Goal: Task Accomplishment & Management: Manage account settings

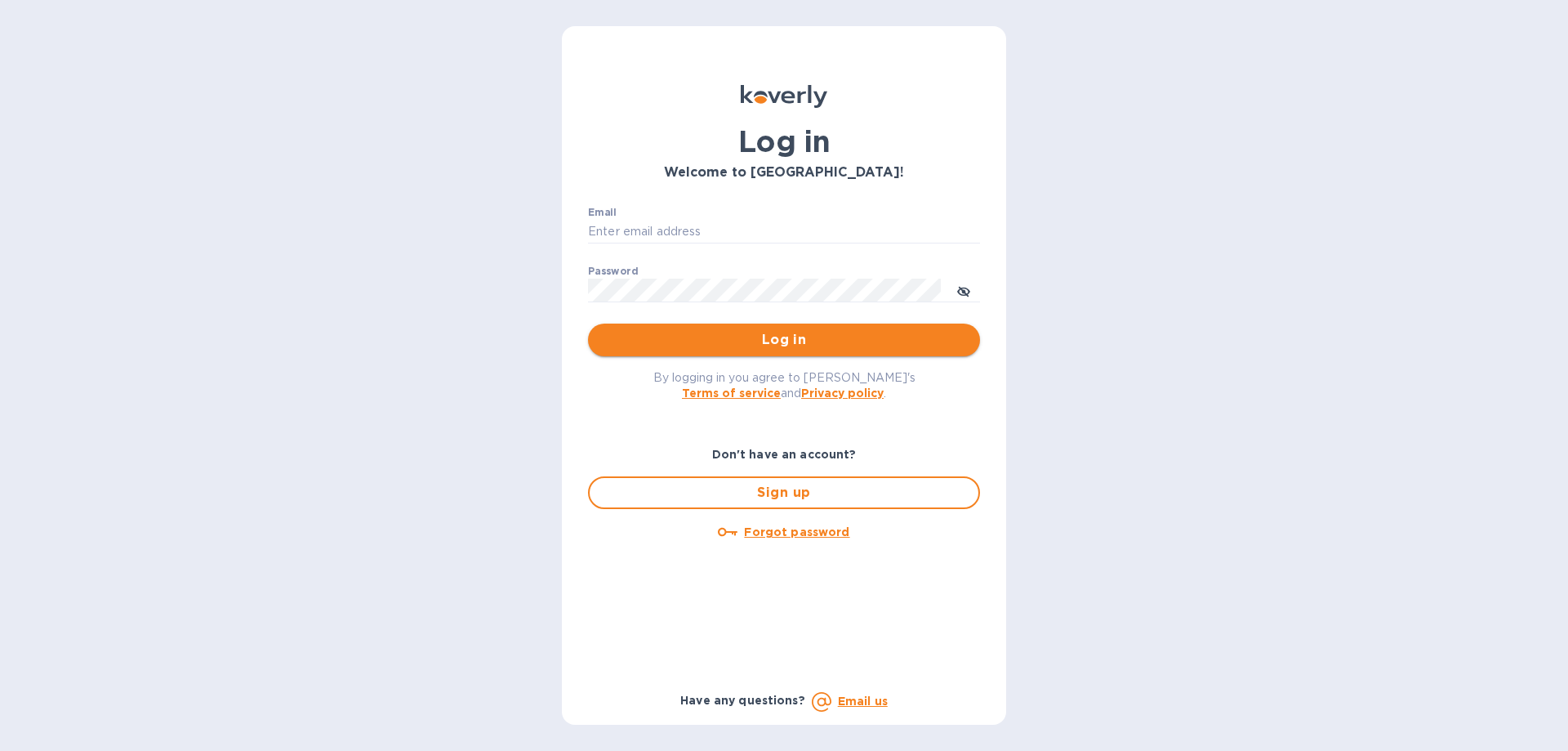
type input "[EMAIL_ADDRESS][DOMAIN_NAME]"
click at [795, 339] on span "Log in" at bounding box center [784, 340] width 366 height 19
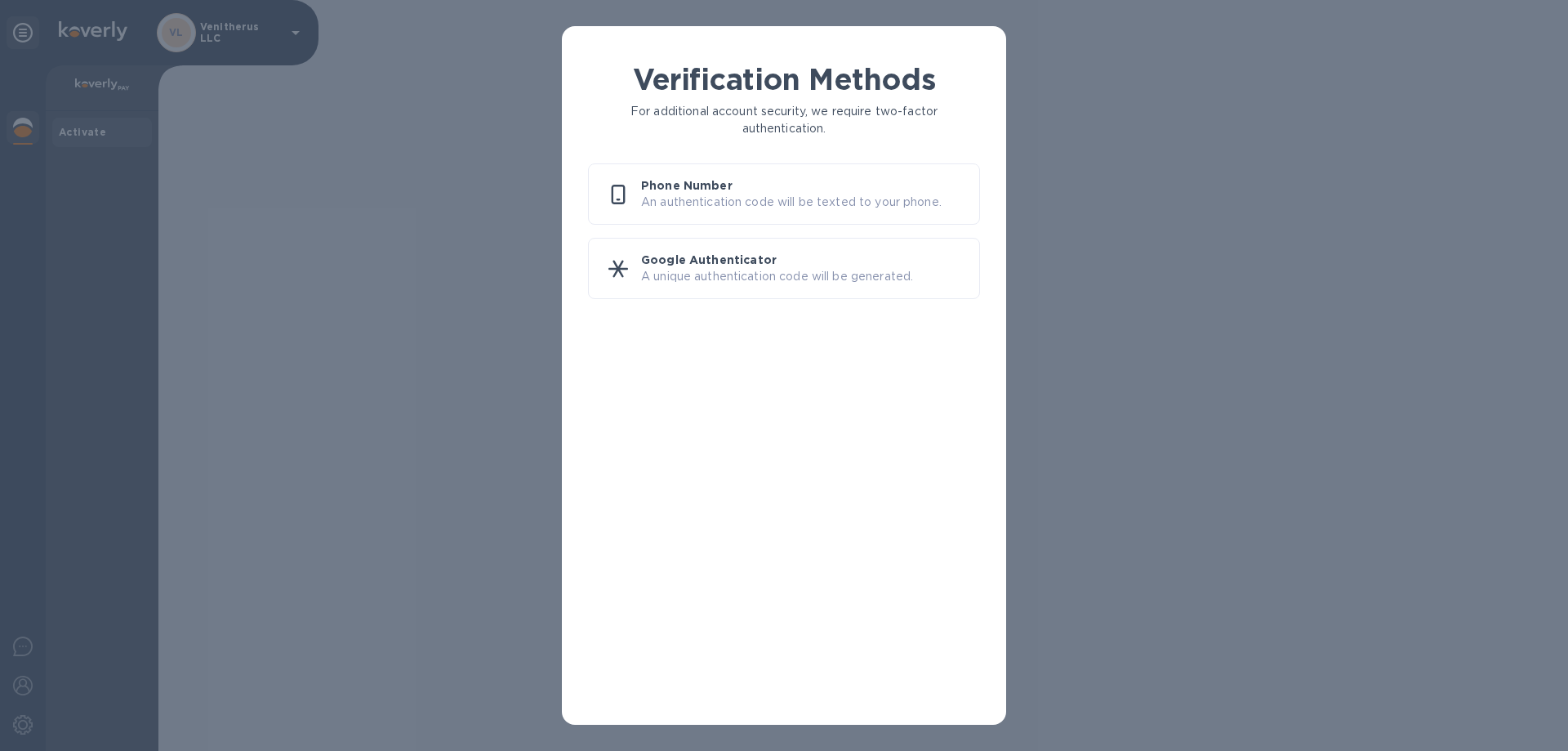
click at [712, 193] on p "Phone Number" at bounding box center [804, 185] width 325 height 16
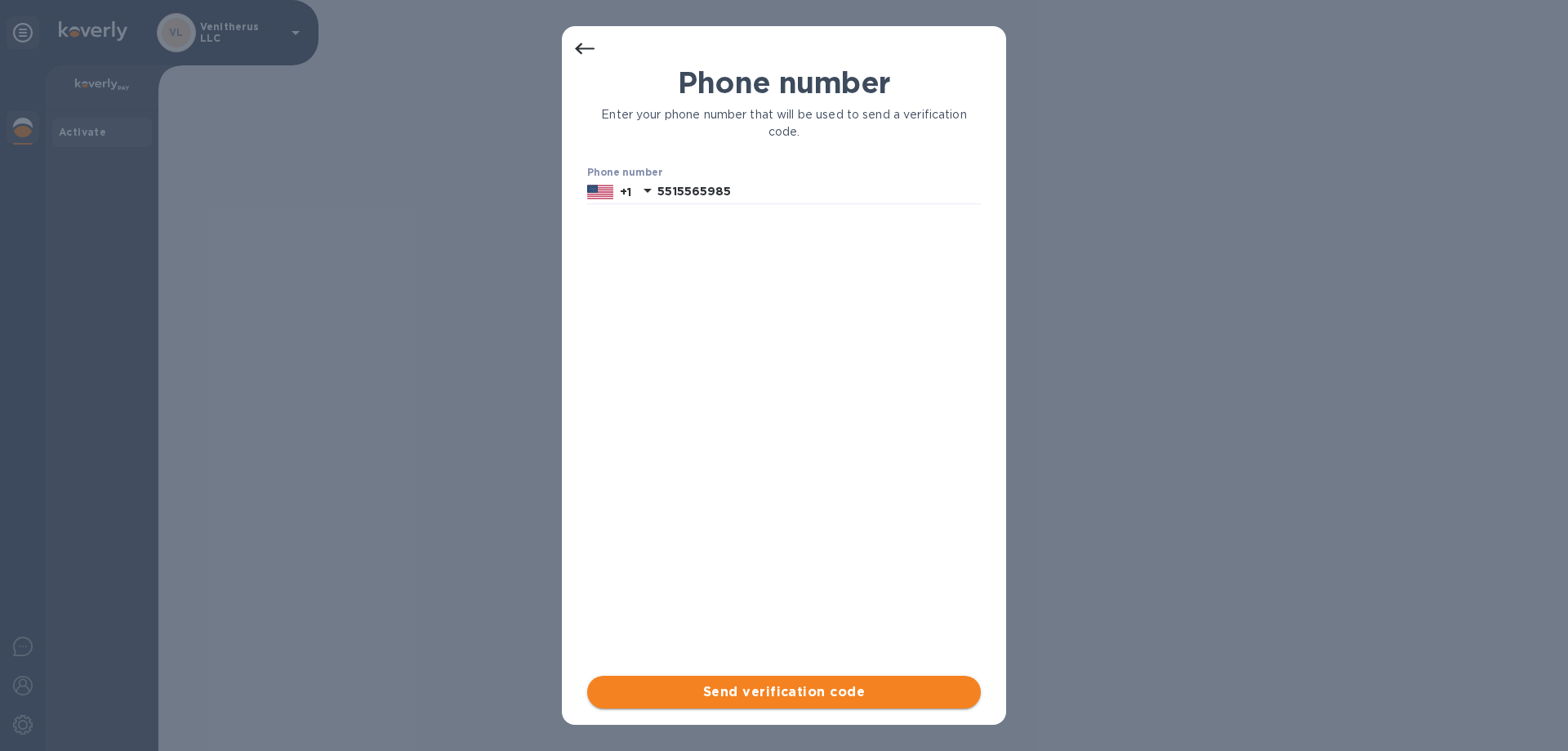
click at [779, 686] on span "Send verification code" at bounding box center [784, 692] width 367 height 19
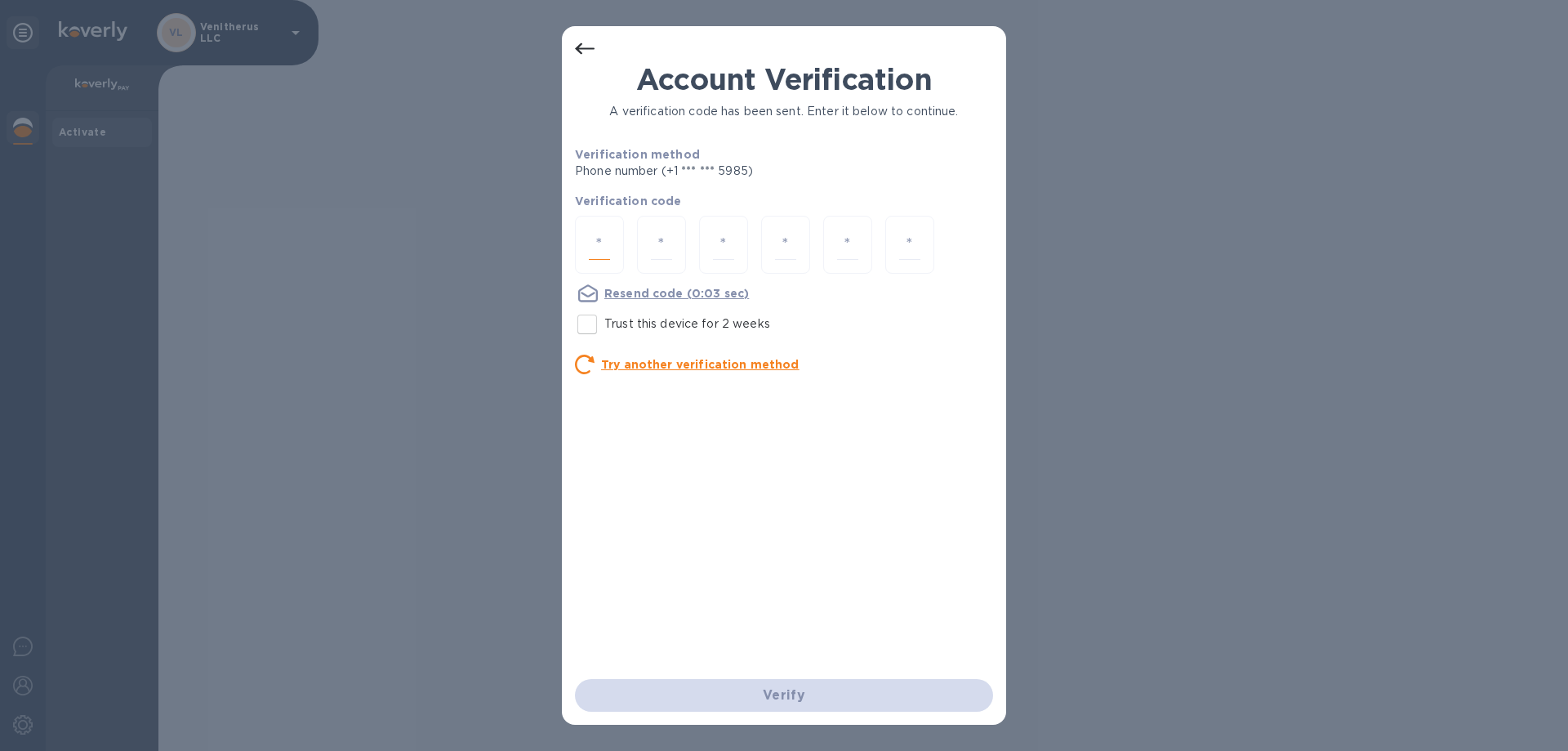
click at [609, 248] on input "number" at bounding box center [600, 244] width 21 height 30
type input "9"
type input "7"
type input "9"
type input "5"
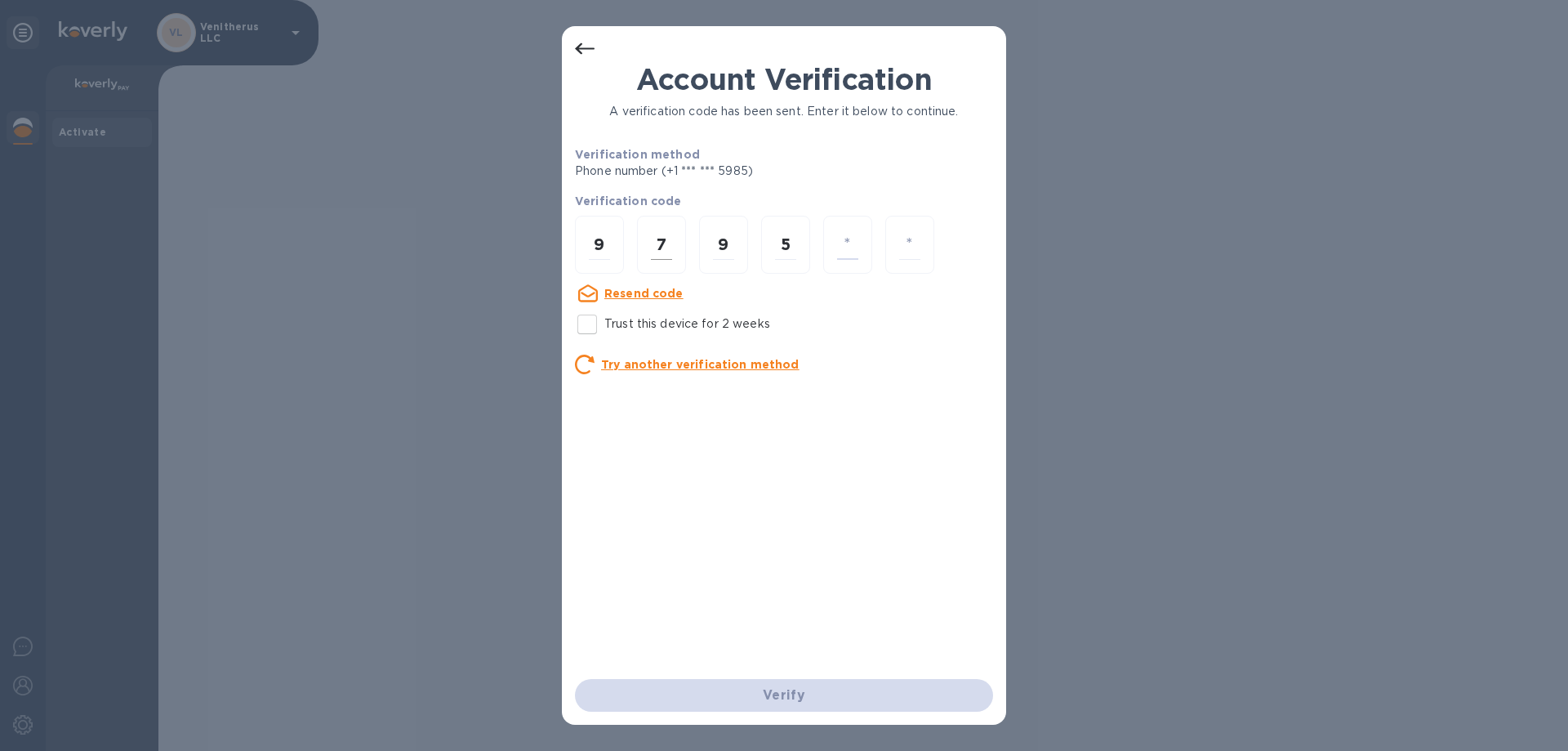
type input "3"
type input "4"
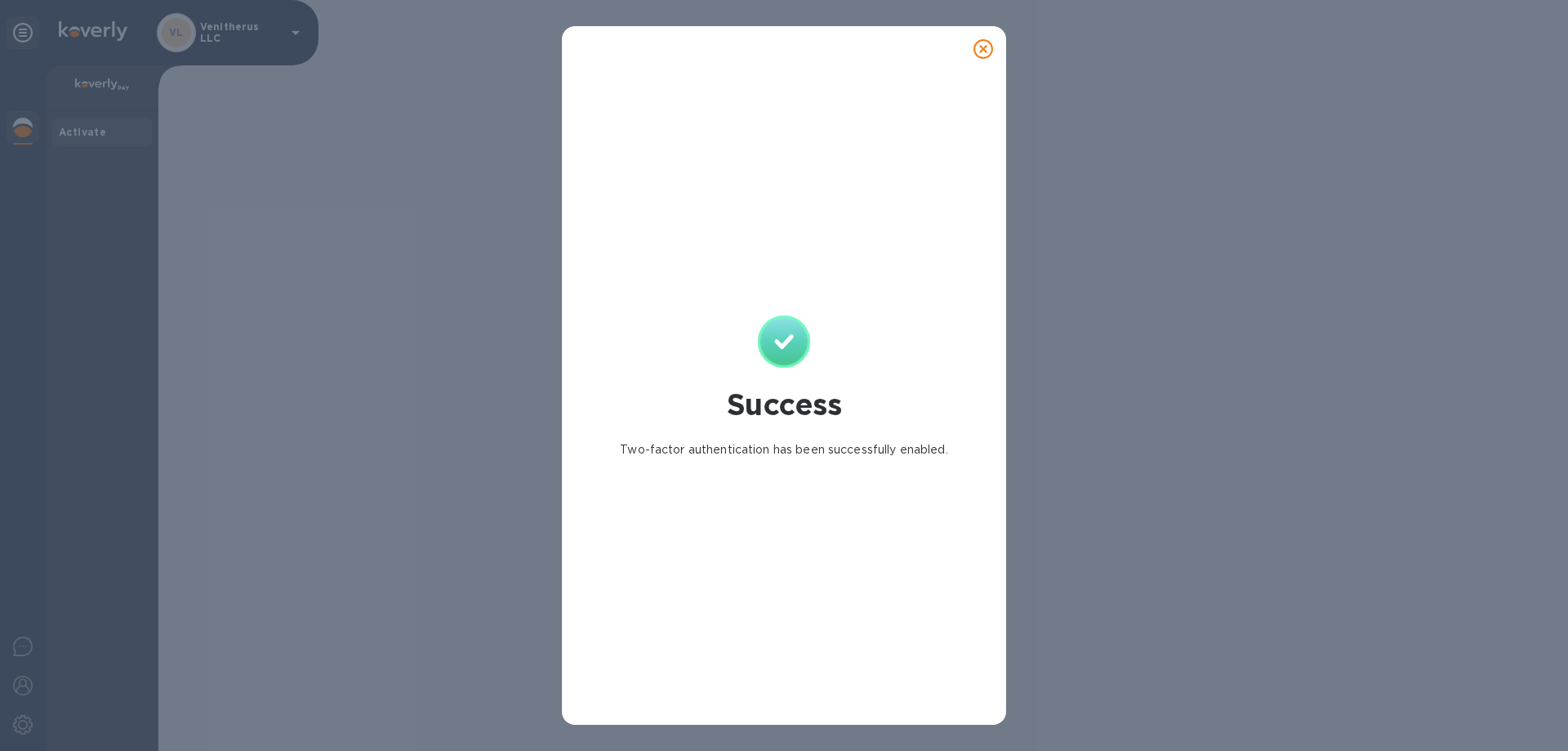
click at [985, 55] on icon at bounding box center [983, 48] width 19 height 19
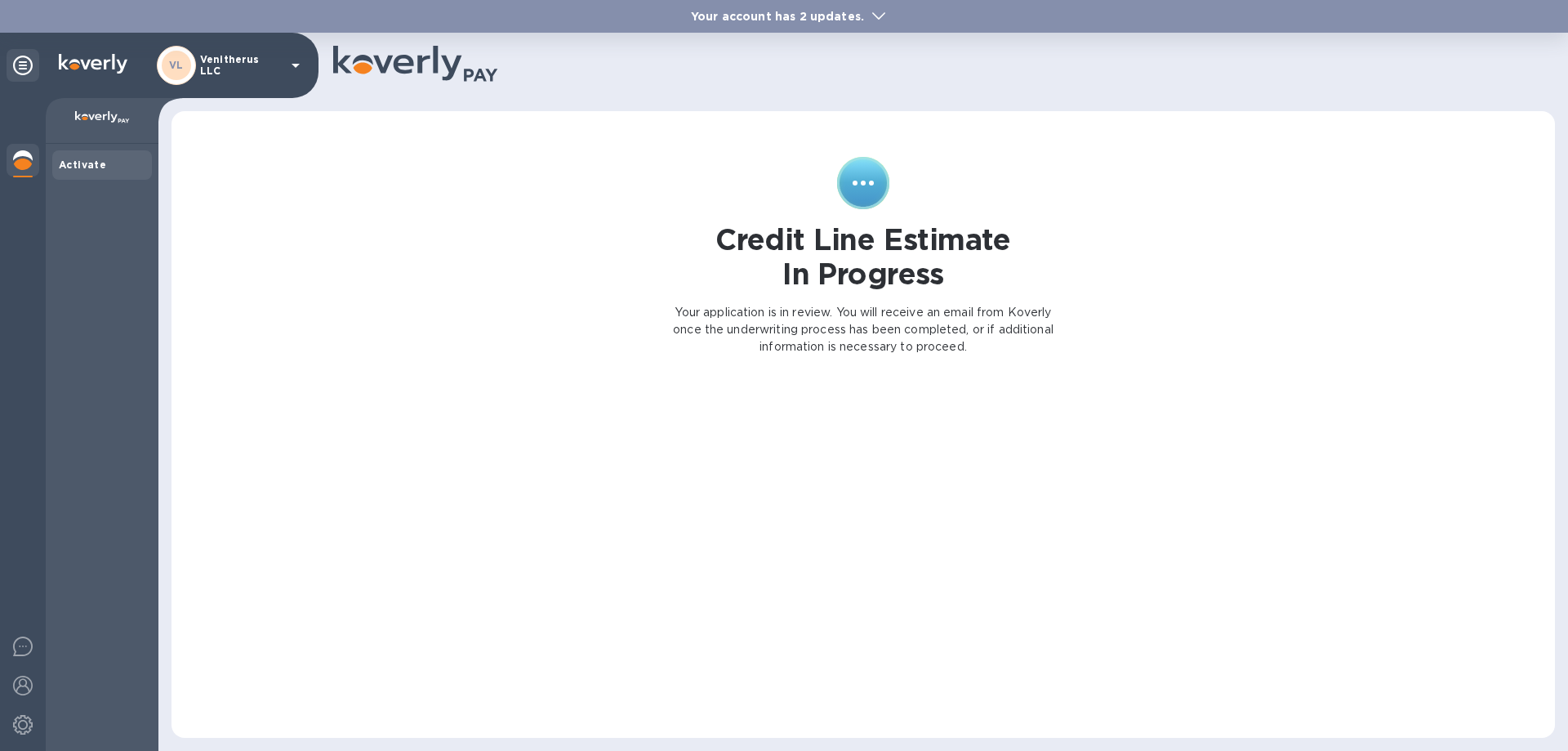
click at [873, 12] on span at bounding box center [878, 16] width 13 height 16
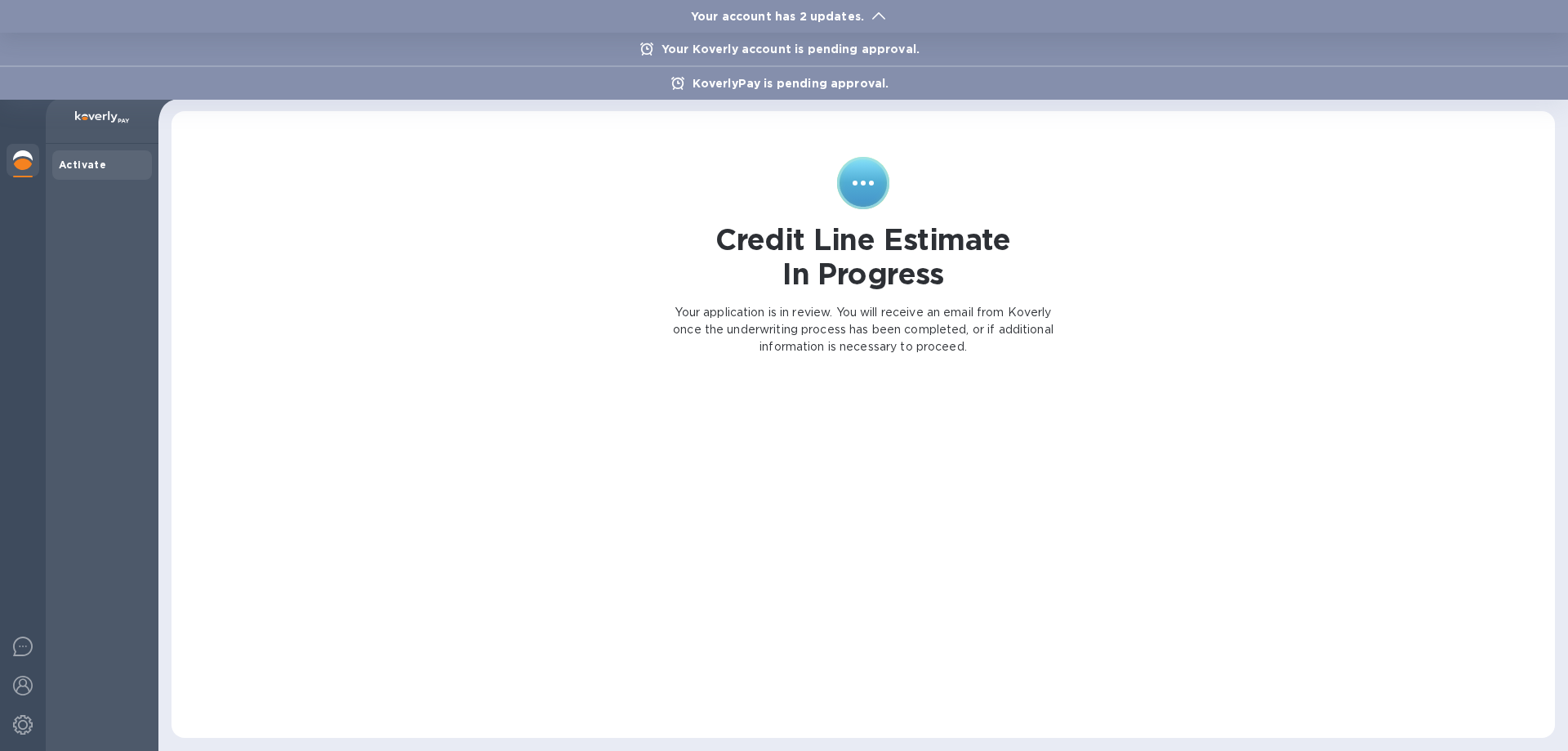
click at [707, 80] on p "KoverlyPay is pending approval." at bounding box center [791, 83] width 213 height 16
click at [874, 13] on span at bounding box center [878, 16] width 13 height 16
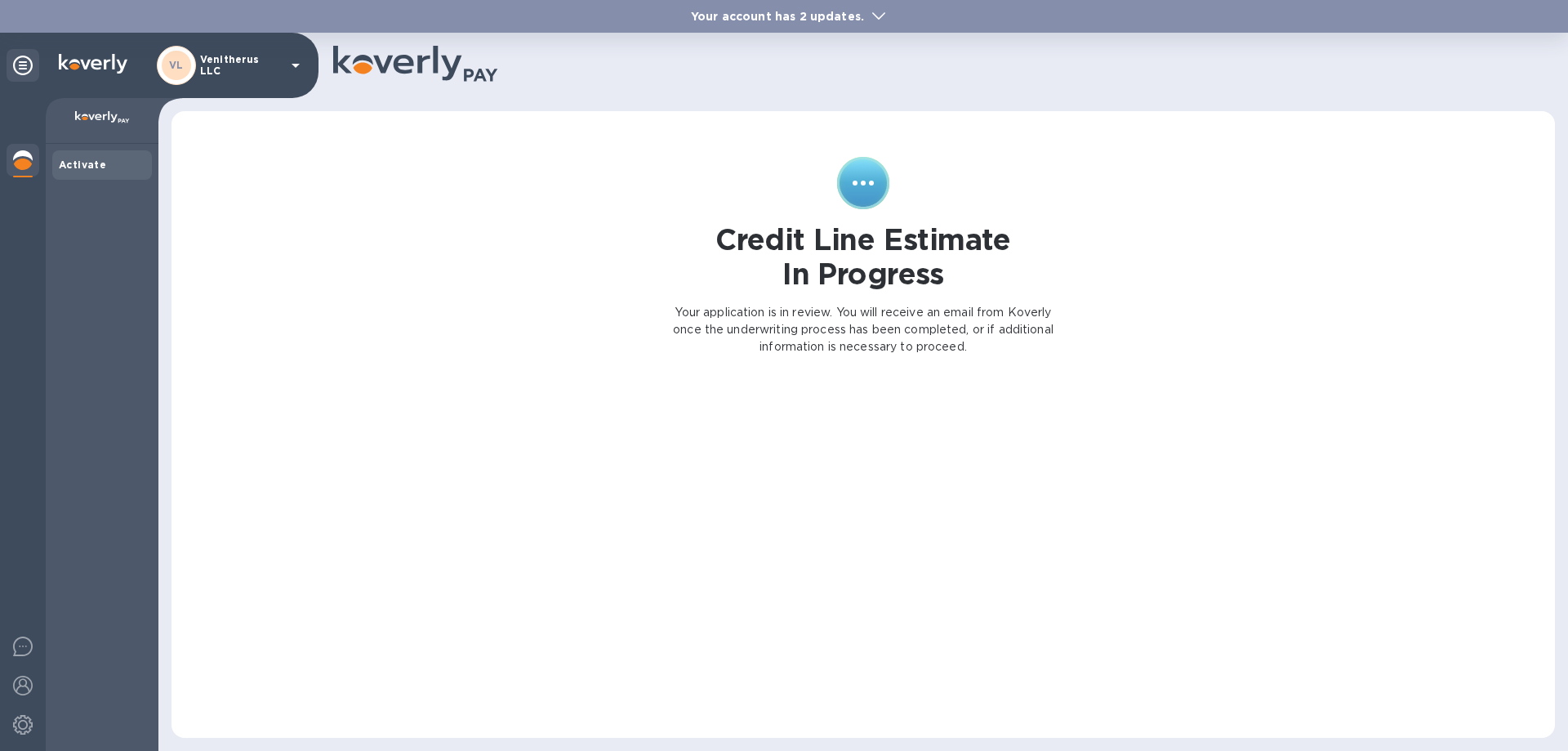
click at [874, 13] on icon at bounding box center [878, 16] width 13 height 8
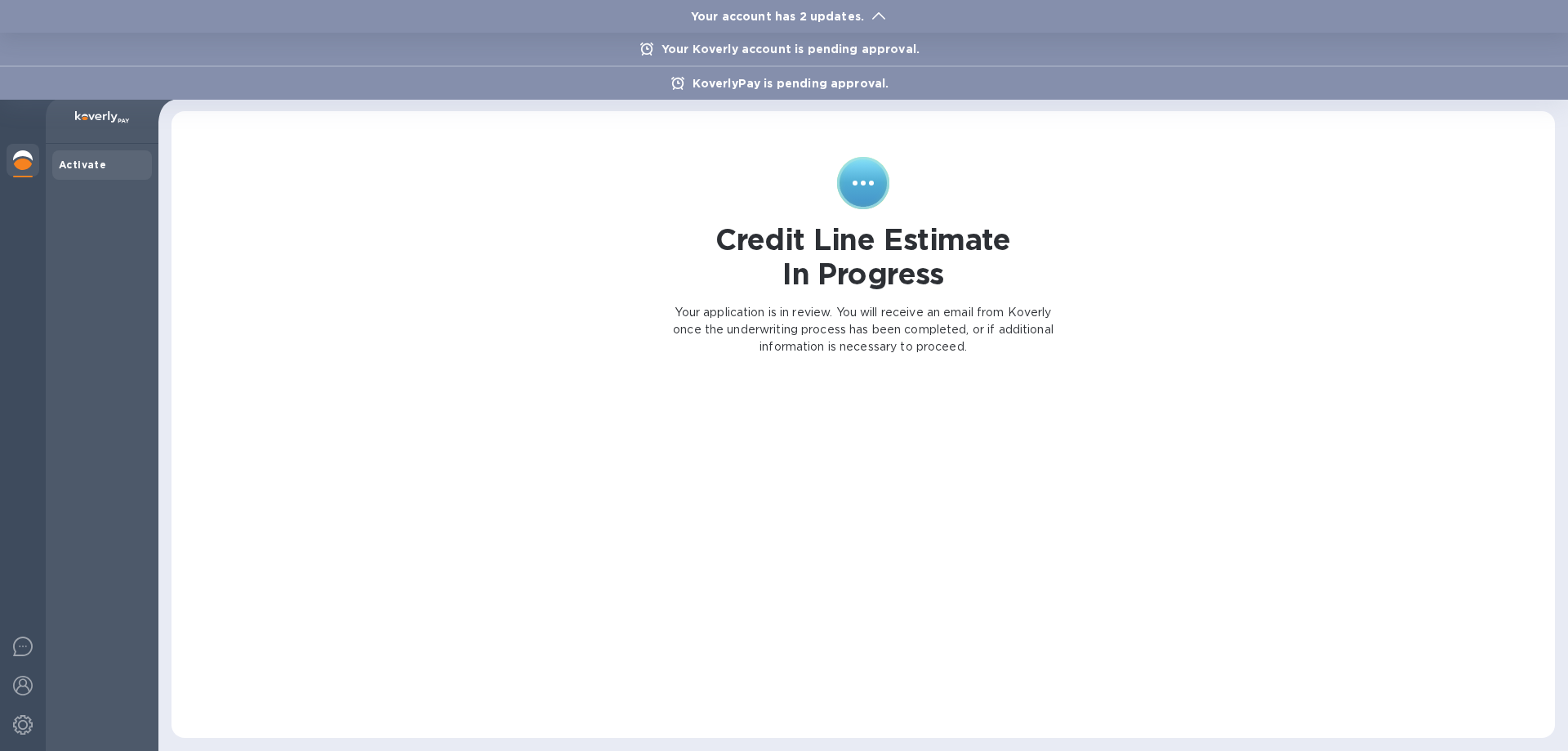
click at [873, 12] on span at bounding box center [878, 16] width 13 height 16
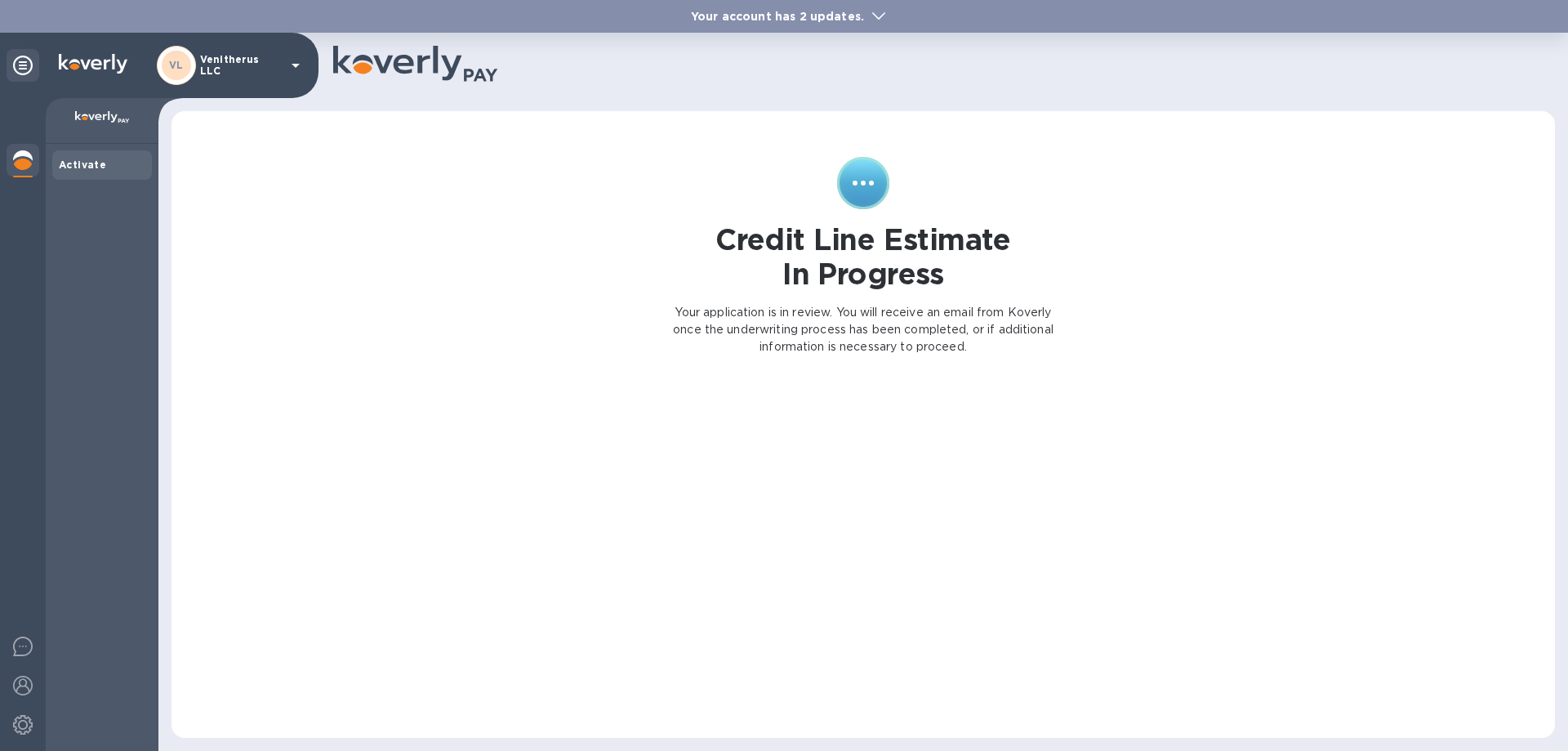
click at [76, 163] on b "Activate" at bounding box center [82, 165] width 47 height 13
click at [21, 686] on img at bounding box center [22, 685] width 19 height 19
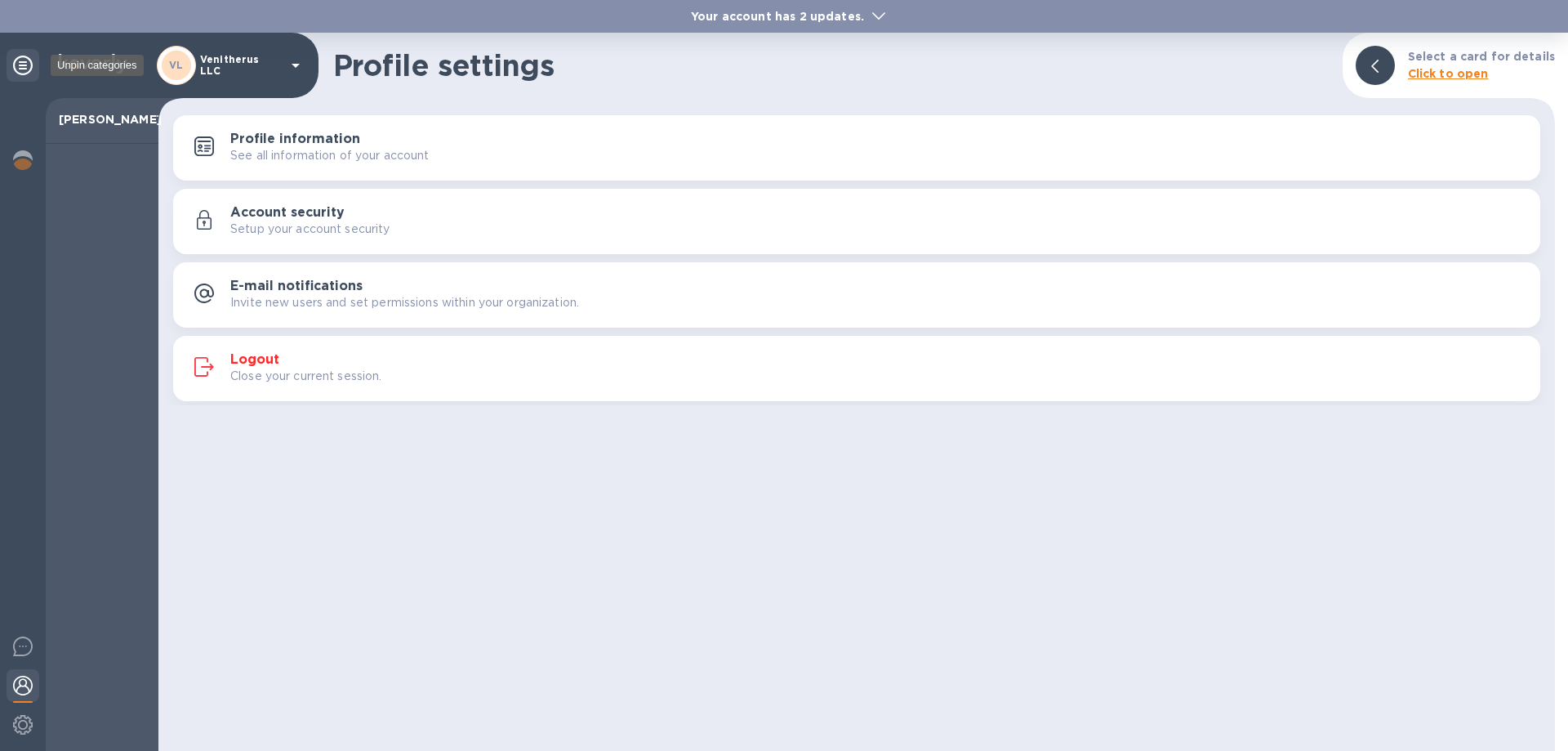
click at [18, 62] on icon at bounding box center [22, 65] width 19 height 19
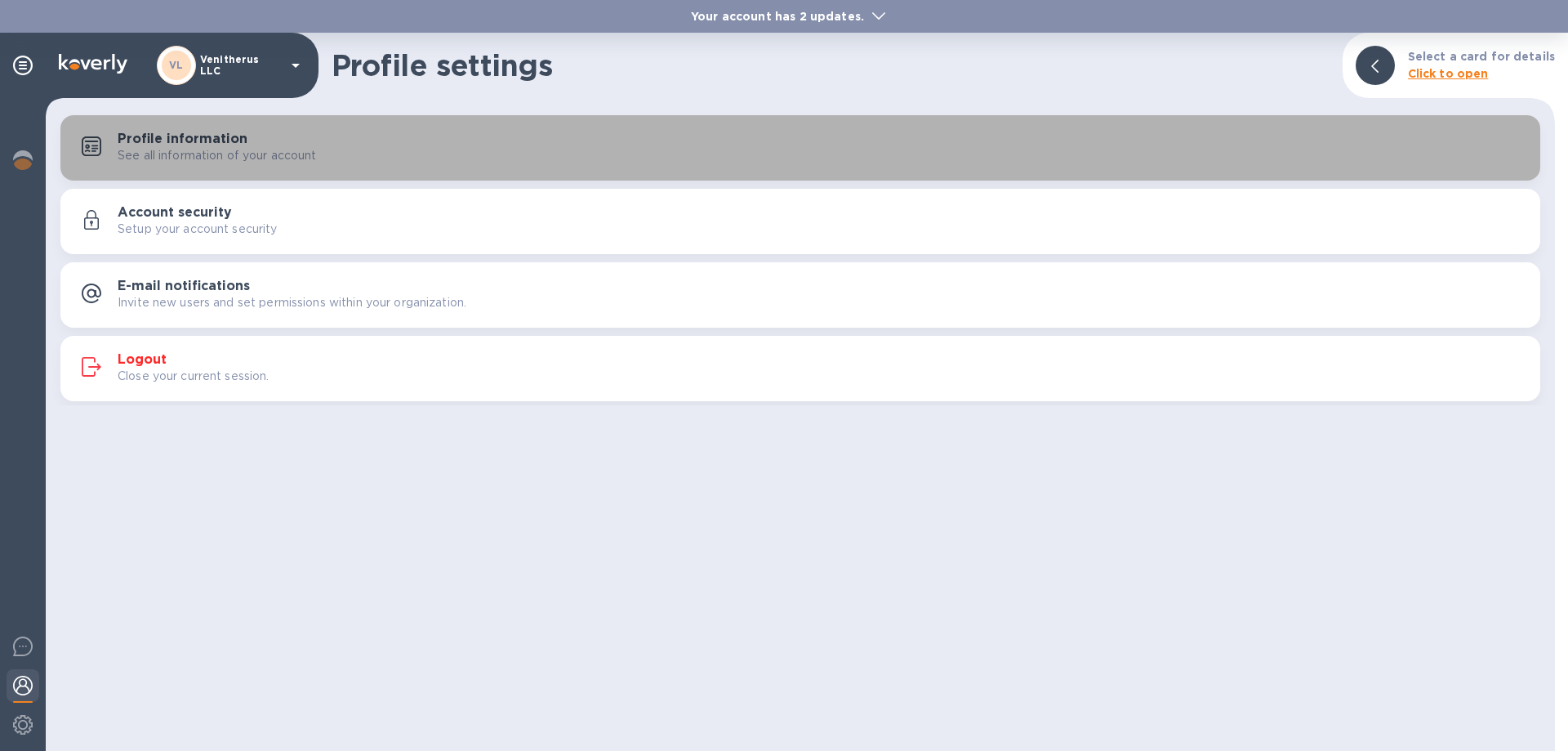
click at [215, 142] on h3 "Profile information" at bounding box center [182, 140] width 130 height 16
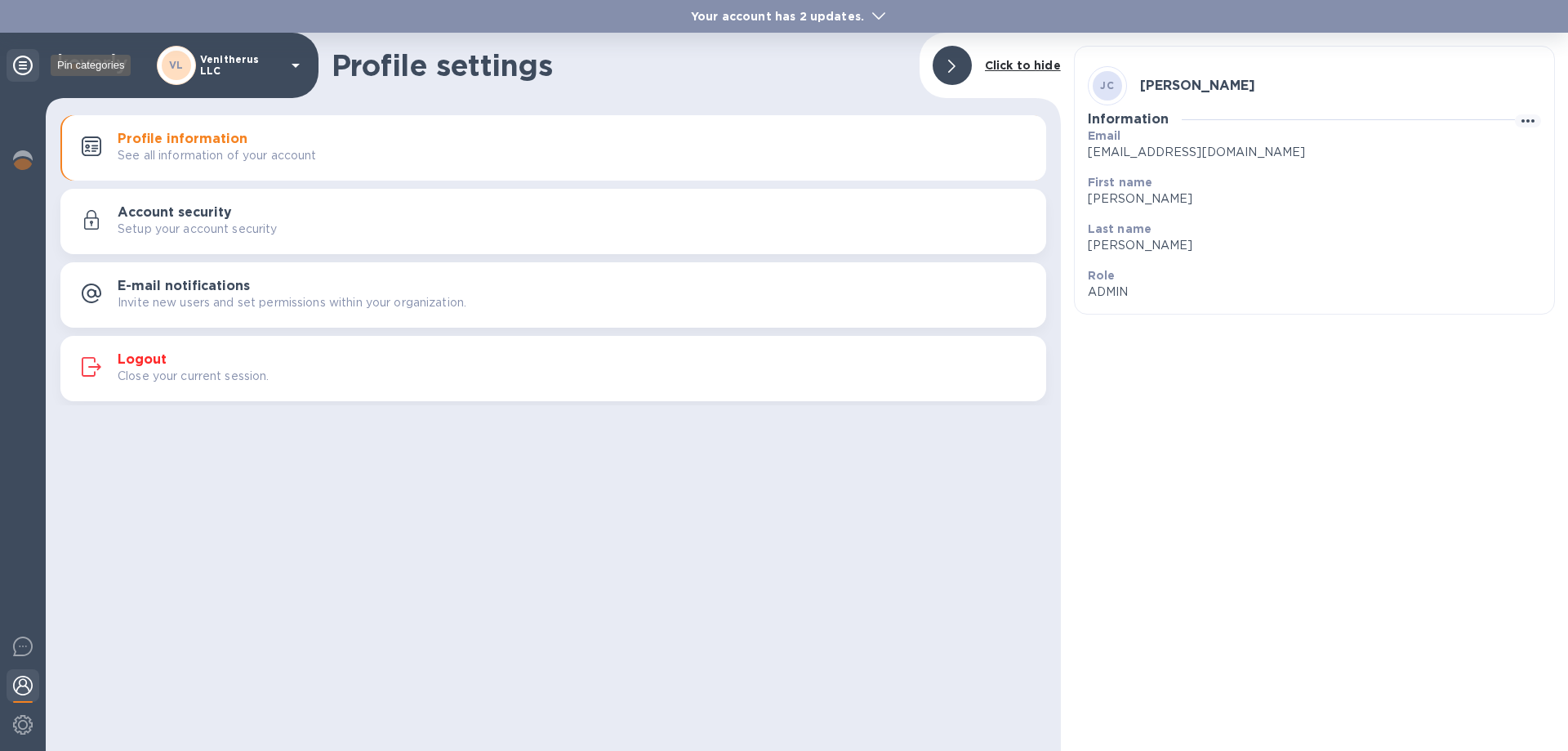
click at [23, 62] on icon at bounding box center [22, 65] width 19 height 19
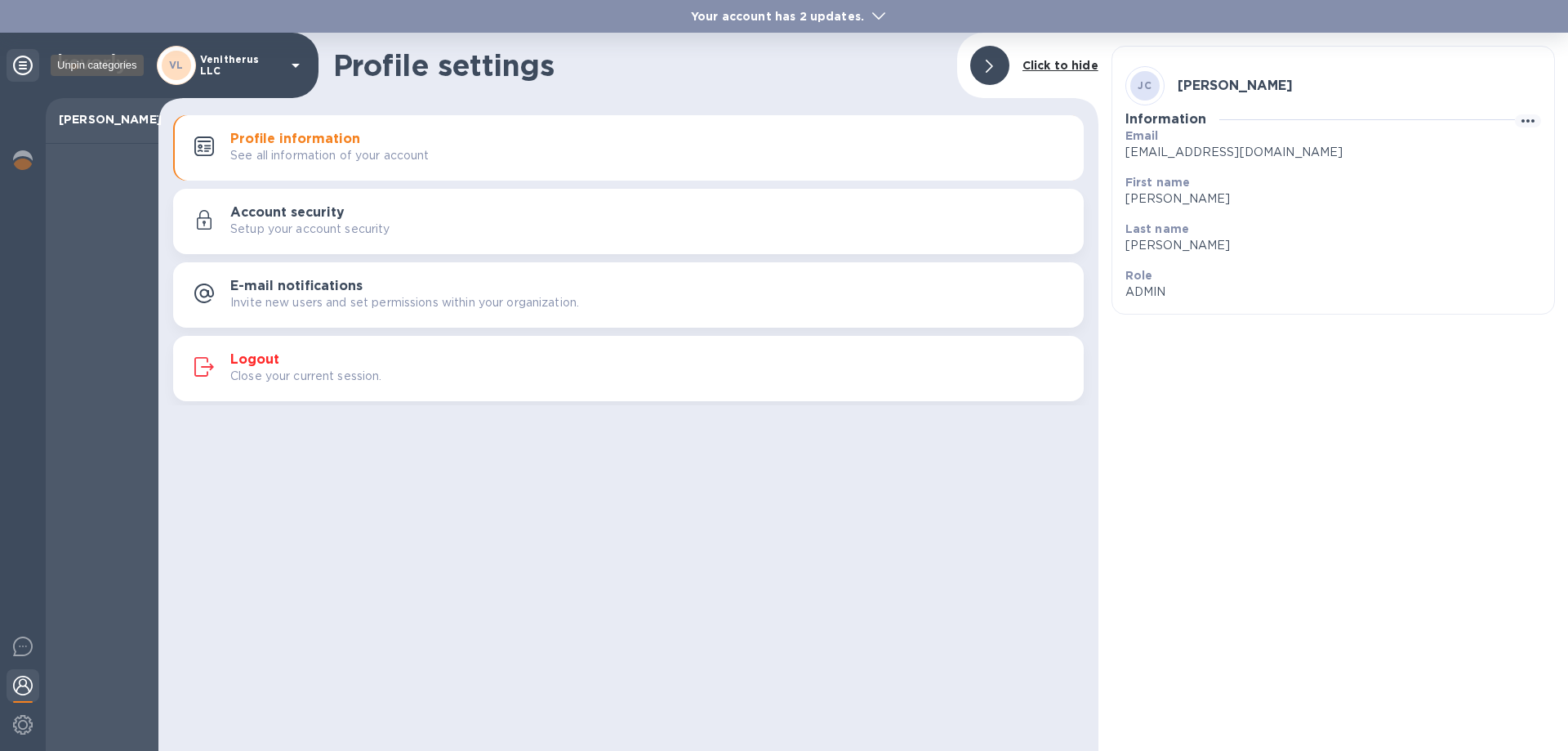
click at [23, 60] on icon at bounding box center [22, 65] width 19 height 19
click at [93, 160] on b "Activate" at bounding box center [82, 165] width 47 height 13
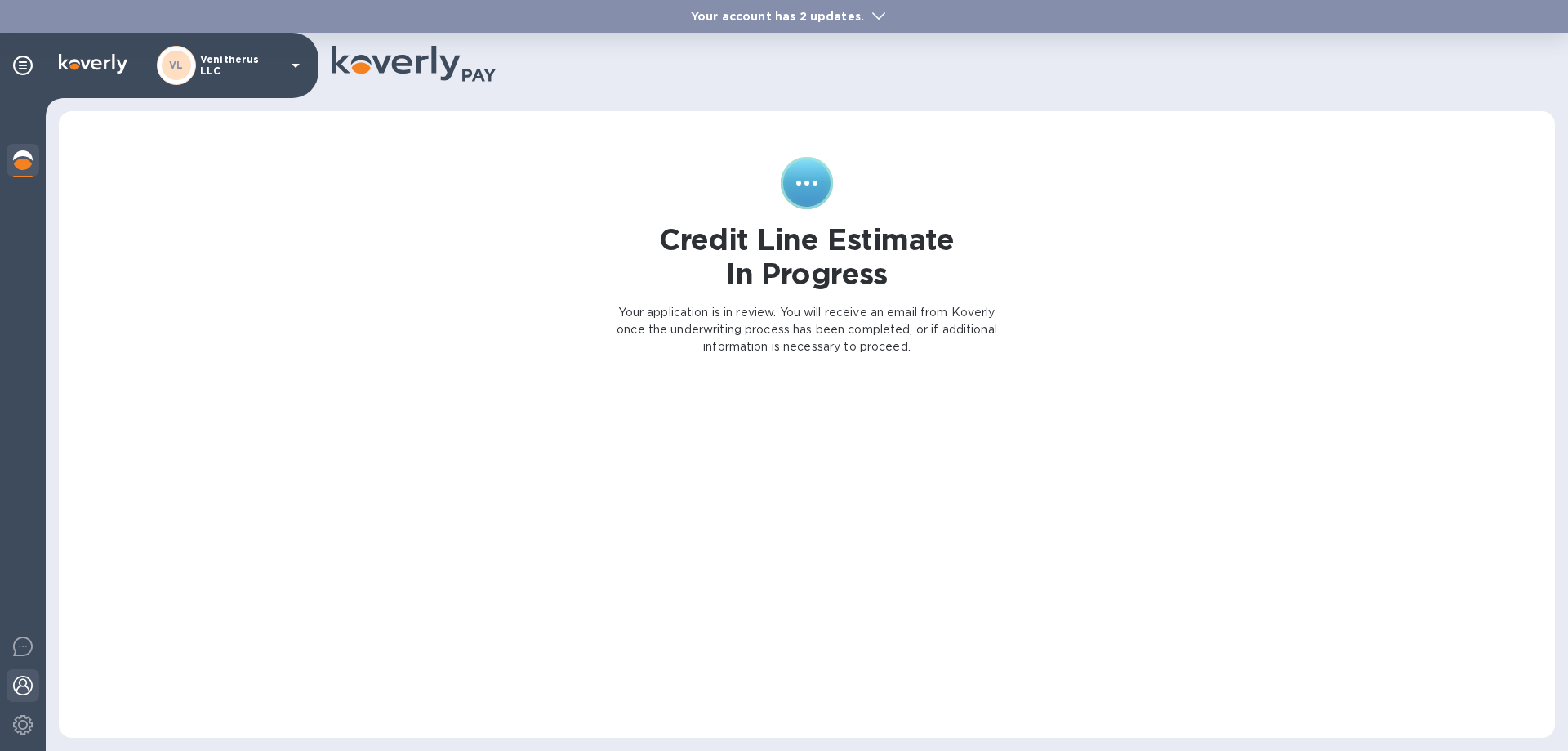
click at [25, 686] on img at bounding box center [22, 685] width 19 height 19
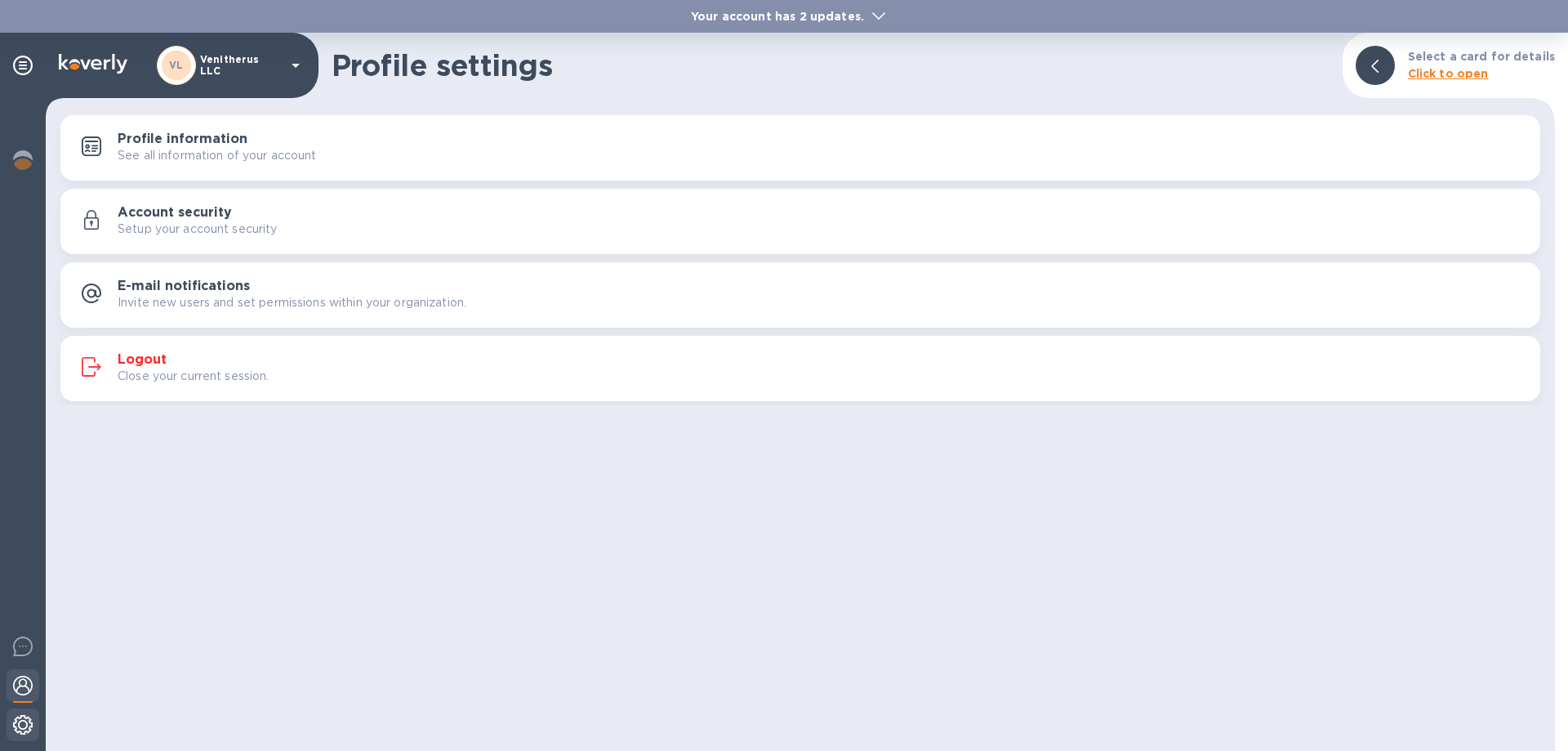
click at [24, 729] on img at bounding box center [22, 725] width 19 height 19
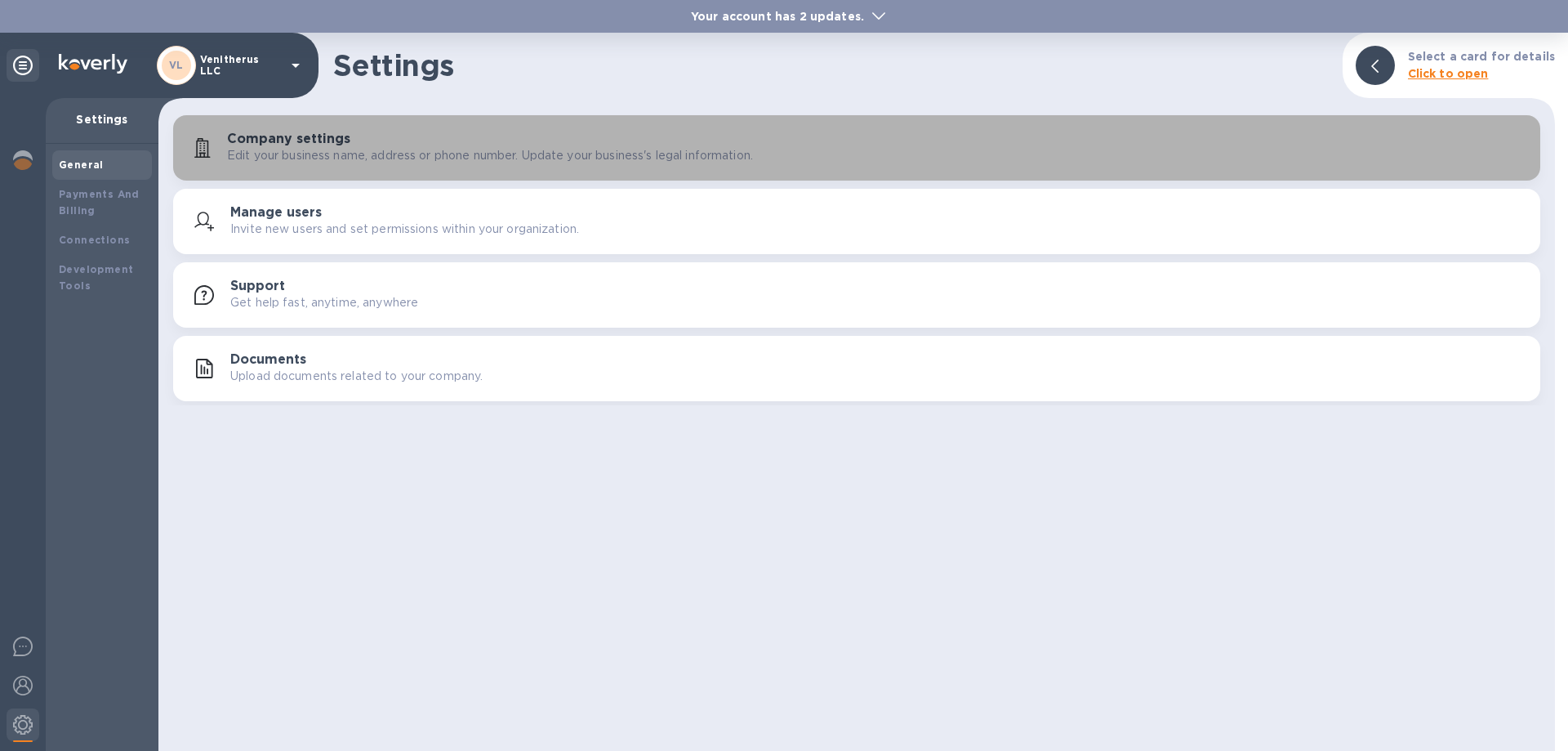
click at [380, 152] on p "Edit your business name, address or phone number. Update your business's legal …" at bounding box center [489, 156] width 526 height 17
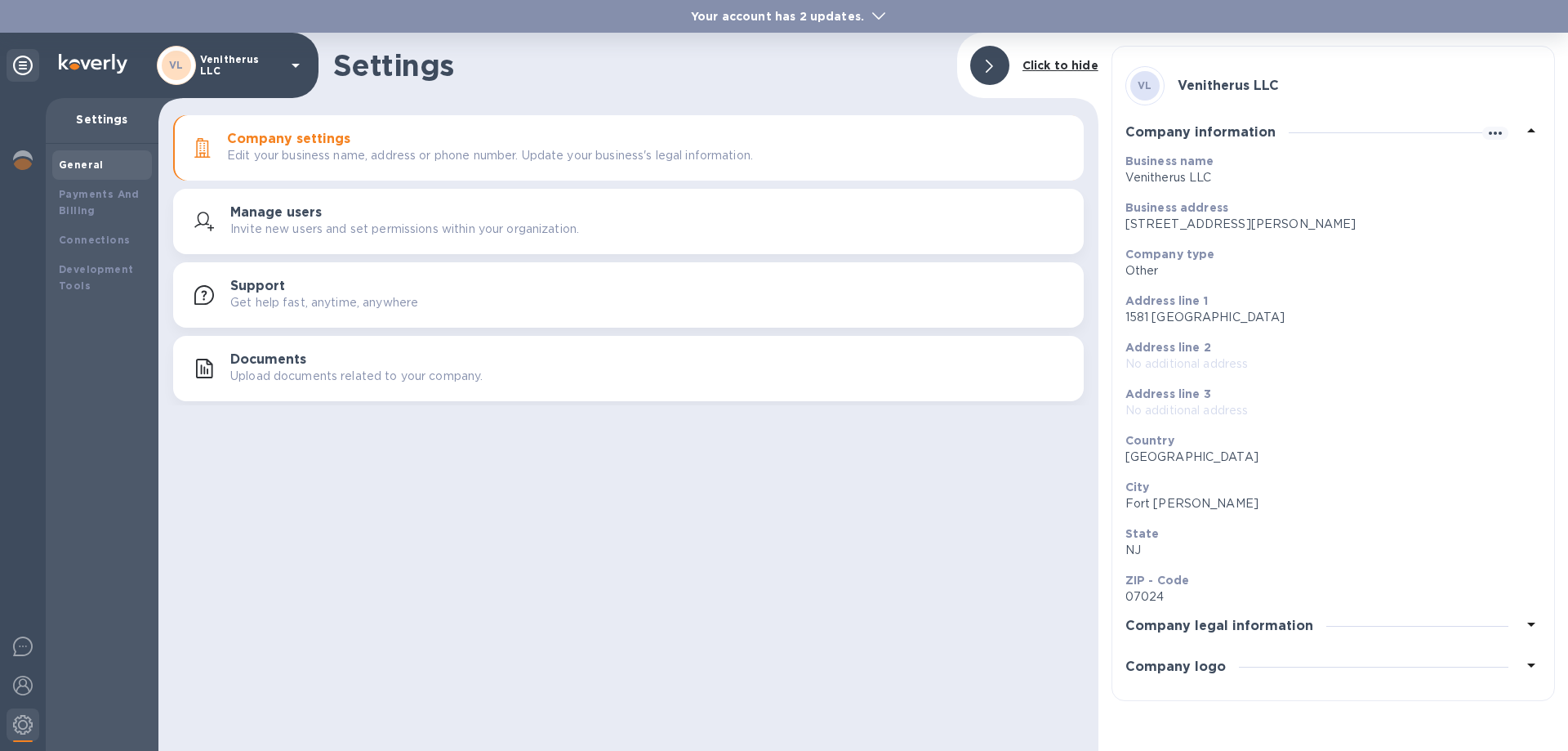
click at [1284, 626] on h3 "Company legal information" at bounding box center [1219, 626] width 188 height 16
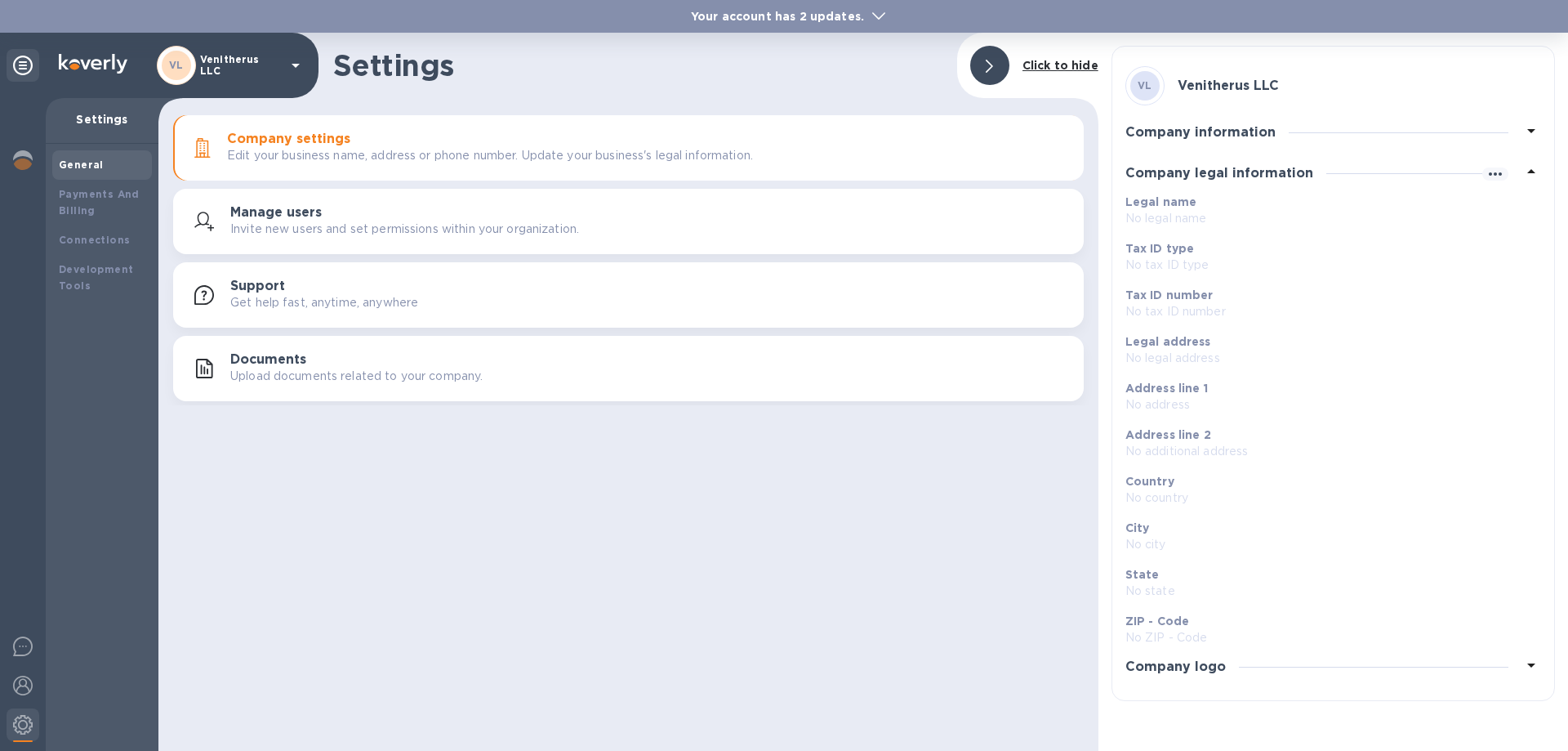
click at [1531, 668] on icon at bounding box center [1531, 666] width 8 height 4
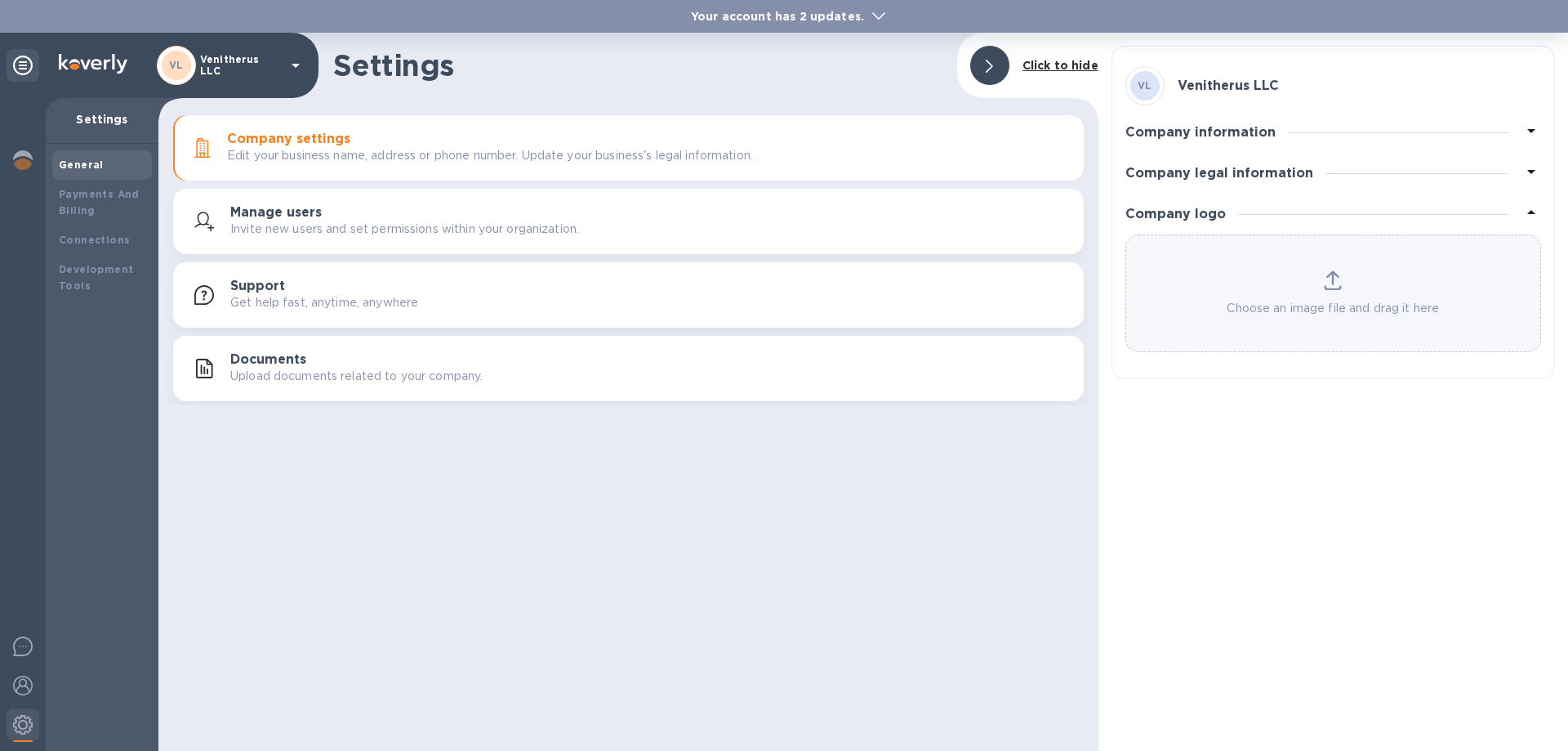
click at [1530, 172] on icon at bounding box center [1531, 172] width 8 height 4
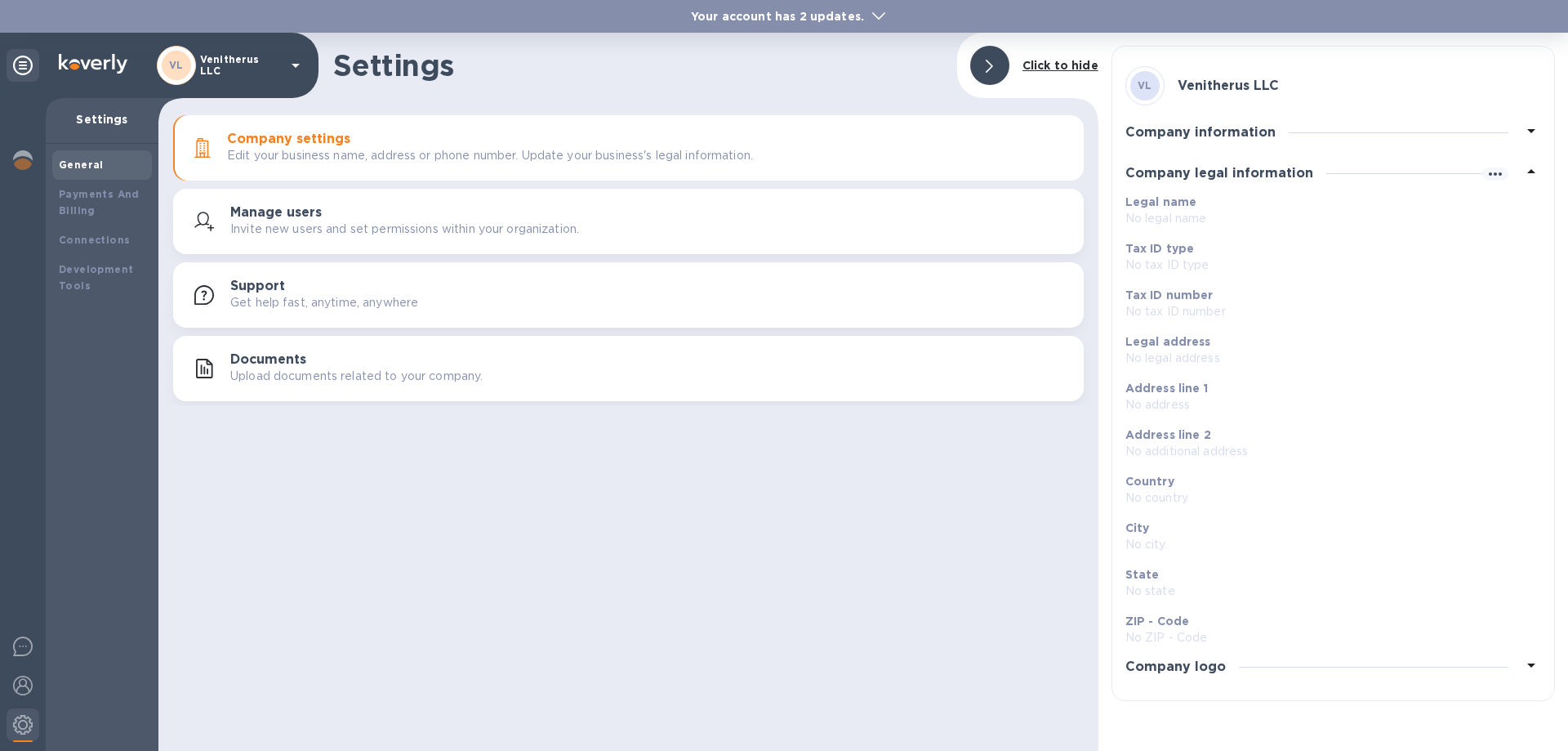
click at [1169, 212] on p "No legal name" at bounding box center [1327, 219] width 403 height 17
click at [1139, 220] on p "No legal name" at bounding box center [1327, 219] width 403 height 17
click at [1145, 202] on b "Legal name" at bounding box center [1161, 202] width 72 height 13
click at [1176, 206] on b "Legal name" at bounding box center [1161, 202] width 72 height 13
click at [1498, 174] on icon "button" at bounding box center [1495, 174] width 19 height 19
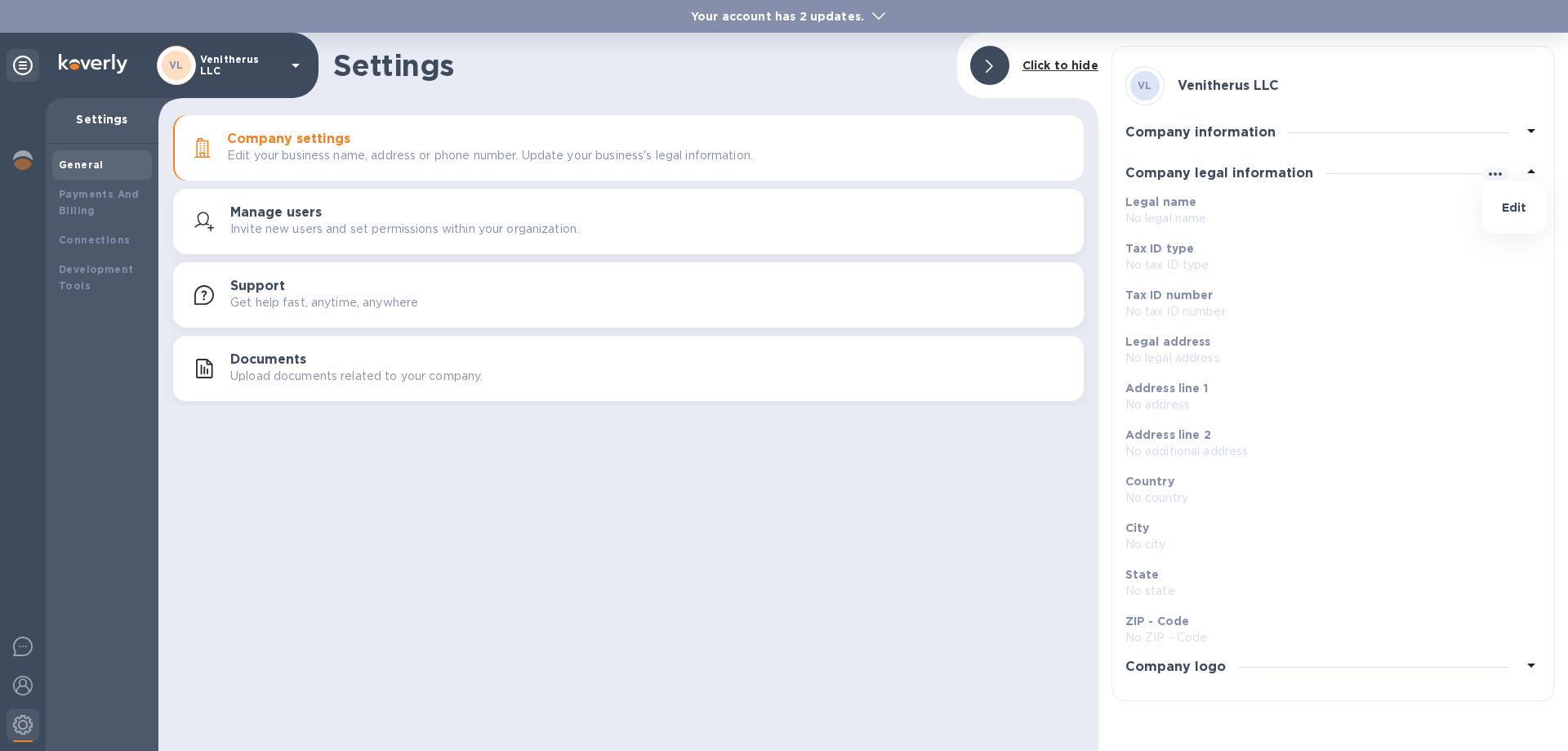
click at [1515, 204] on p "Edit" at bounding box center [1515, 207] width 25 height 16
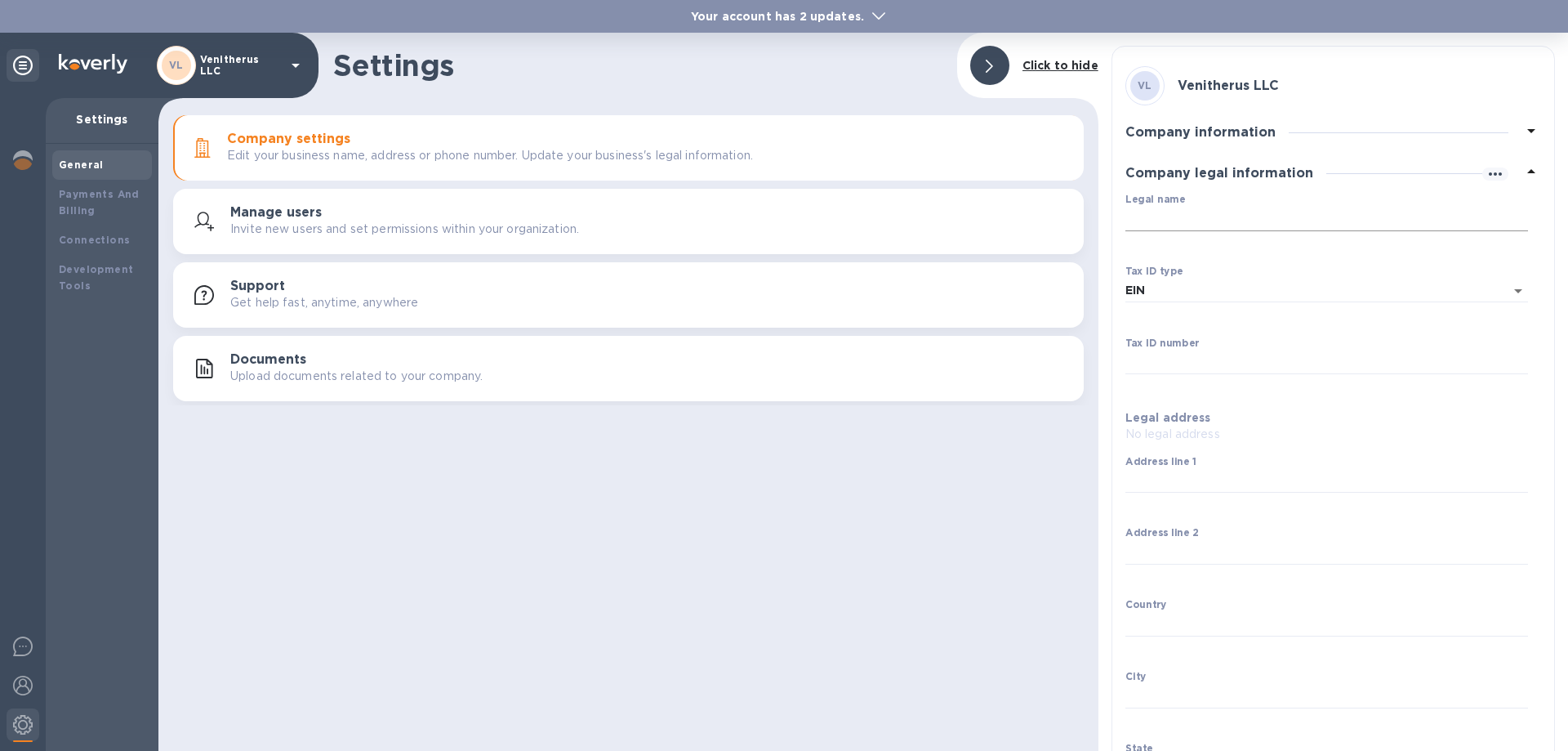
click at [1147, 222] on input "Legal name" at bounding box center [1327, 218] width 403 height 24
click at [1154, 216] on input "Legal name" at bounding box center [1327, 218] width 403 height 24
type input "VENITHERUS LLC"
click at [1172, 360] on input "Tax ID number" at bounding box center [1327, 362] width 403 height 24
